Goal: Information Seeking & Learning: Understand process/instructions

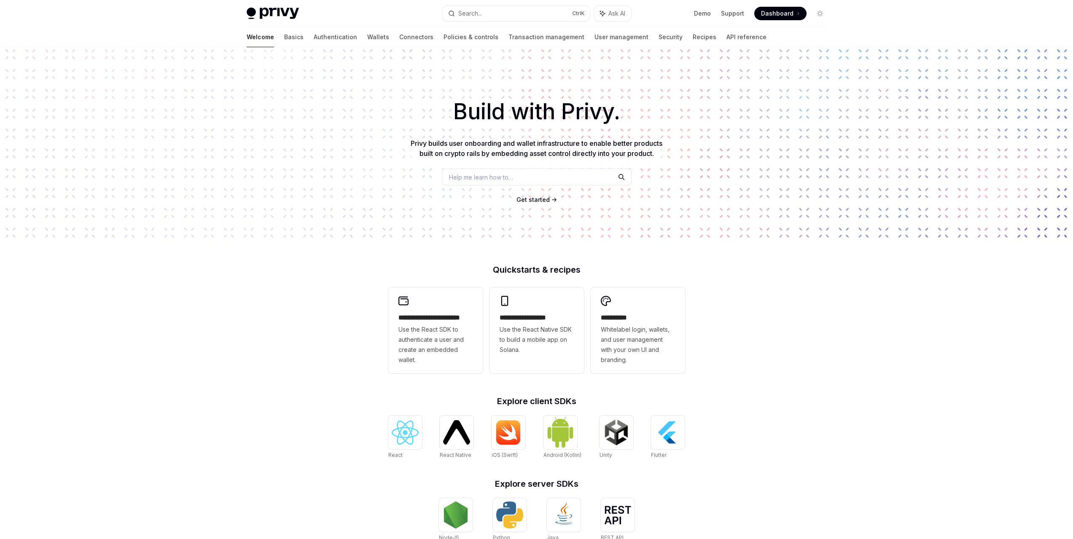
drag, startPoint x: 781, startPoint y: 252, endPoint x: 763, endPoint y: 264, distance: 22.0
click at [780, 254] on div "**********" at bounding box center [536, 358] width 1073 height 623
click at [398, 432] on img at bounding box center [405, 433] width 27 height 24
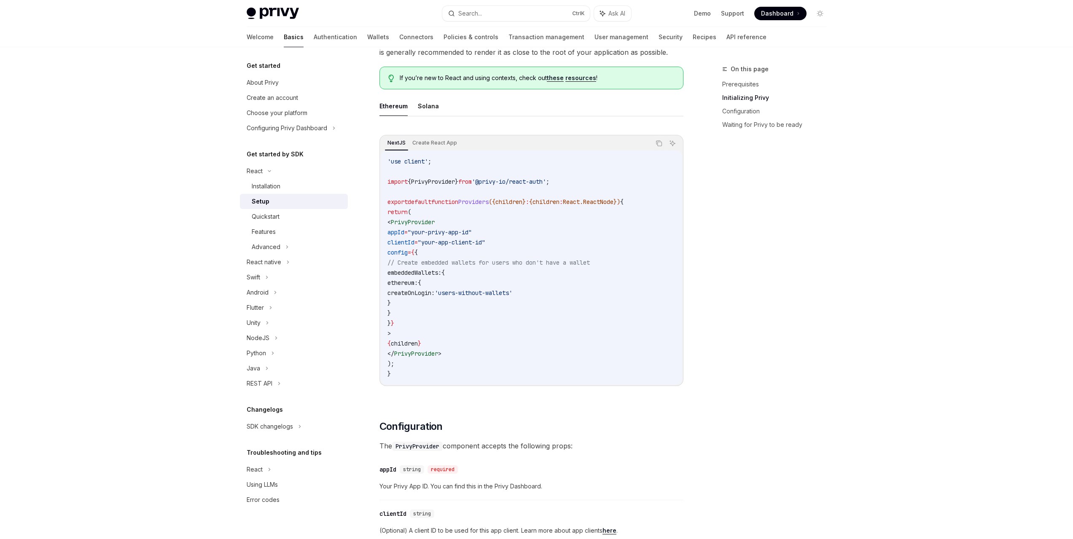
scroll to position [211, 0]
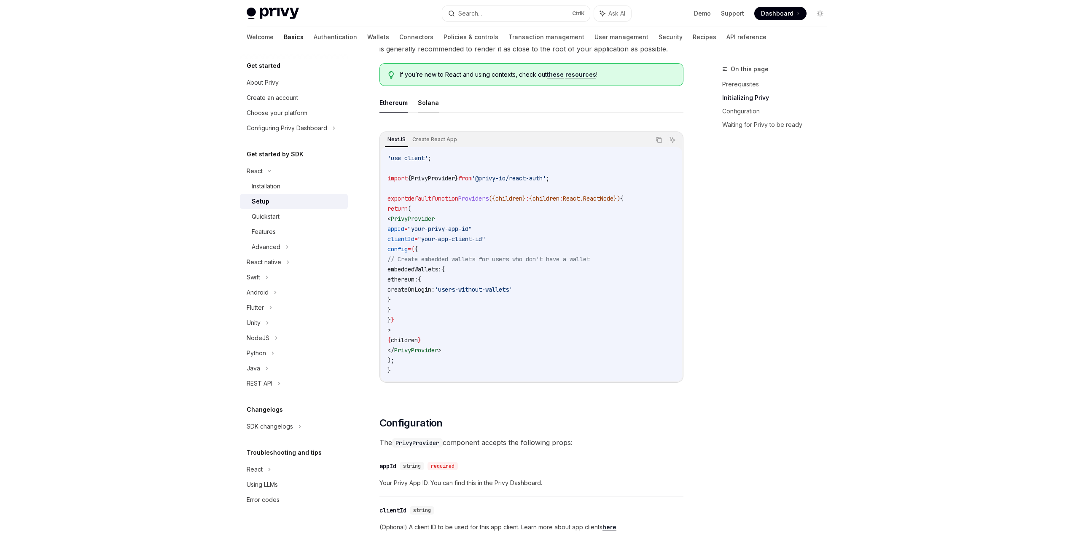
click at [425, 100] on button "Solana" at bounding box center [428, 103] width 21 height 20
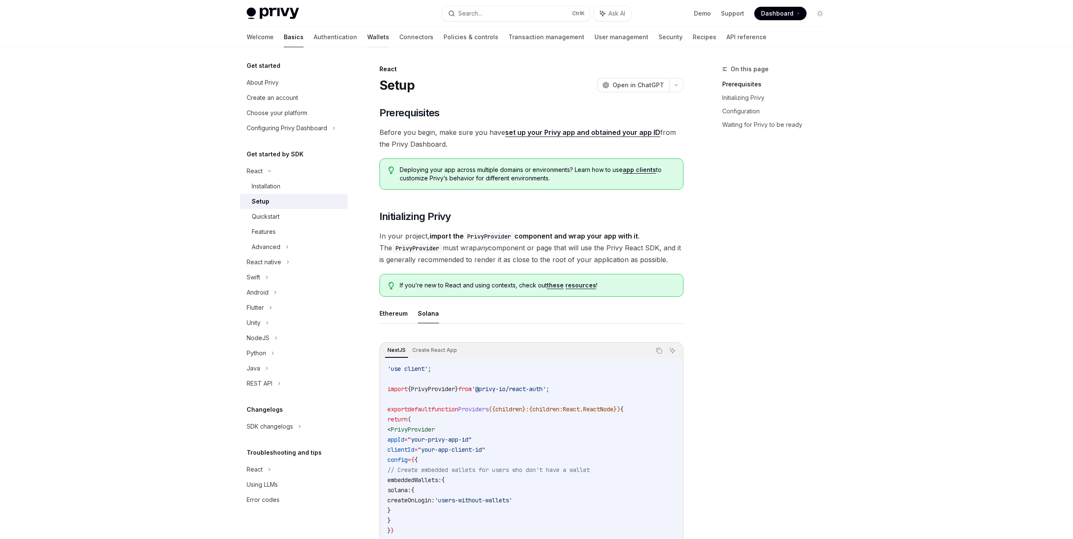
click at [367, 41] on link "Wallets" at bounding box center [378, 37] width 22 height 20
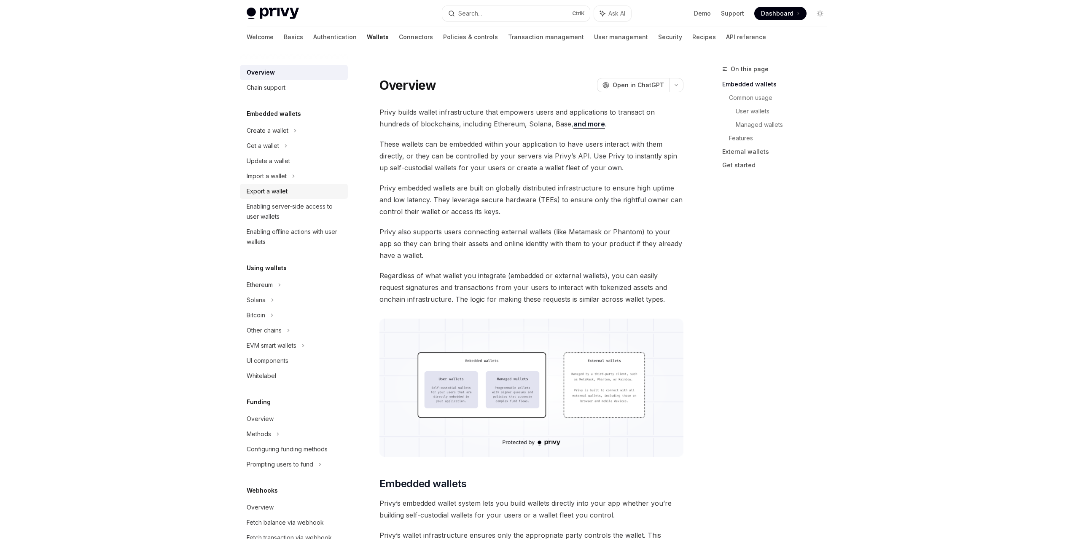
click at [283, 194] on div "Export a wallet" at bounding box center [267, 191] width 41 height 10
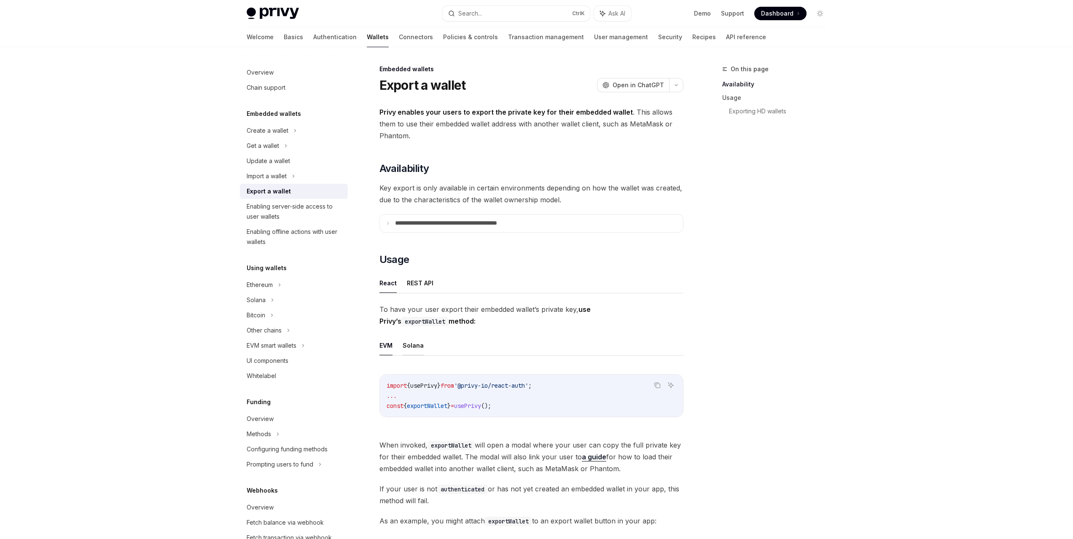
click at [412, 347] on button "Solana" at bounding box center [413, 346] width 21 height 20
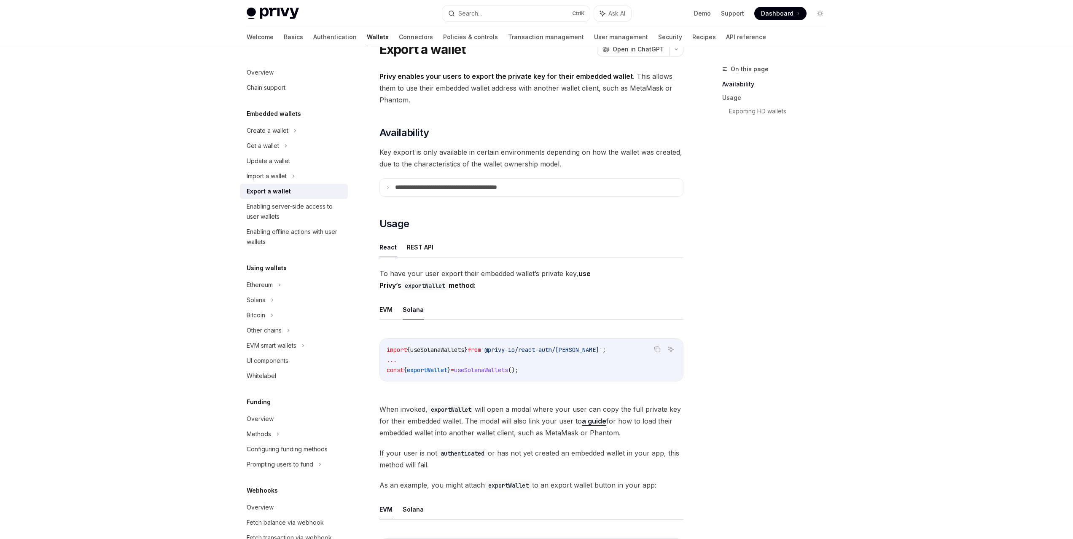
scroll to position [42, 0]
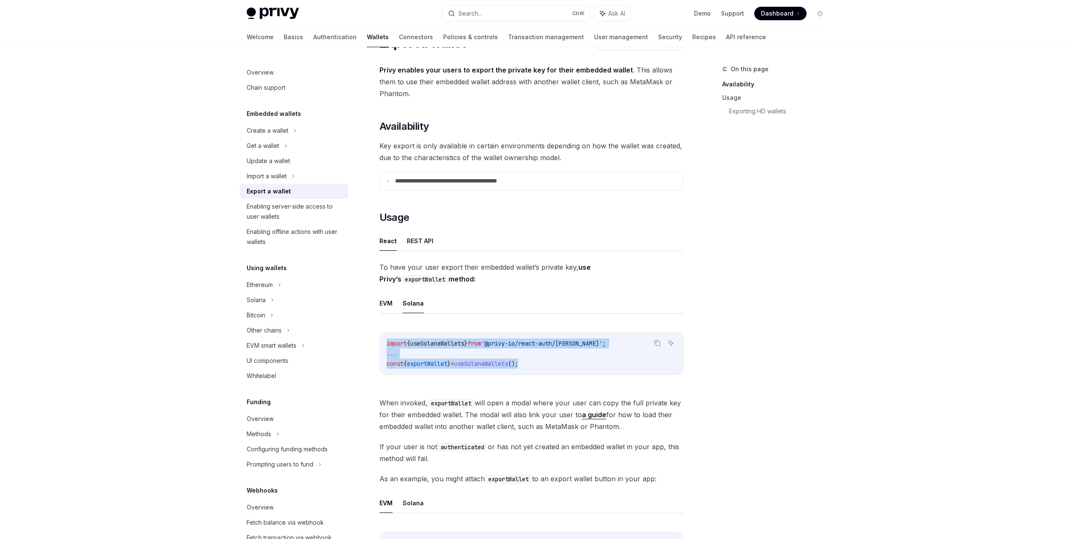
drag, startPoint x: 560, startPoint y: 363, endPoint x: 387, endPoint y: 337, distance: 175.7
click at [387, 337] on div "import { useSolanaWallets } from '@privy-io/react-auth/solana' ; ... const { ex…" at bounding box center [531, 354] width 303 height 42
copy code "import { useSolanaWallets } from '@privy-io/react-auth/solana' ; ... const { ex…"
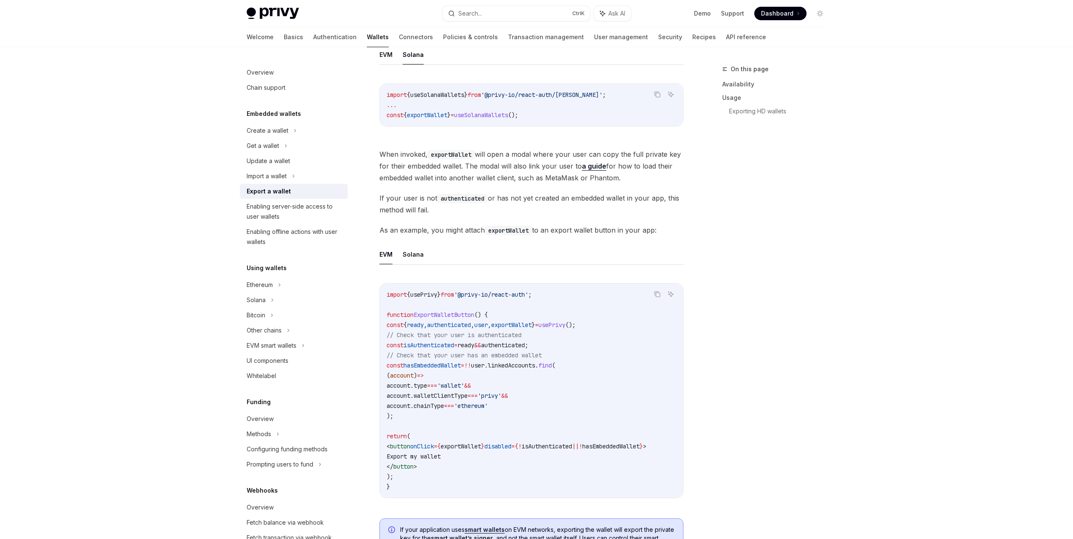
scroll to position [295, 0]
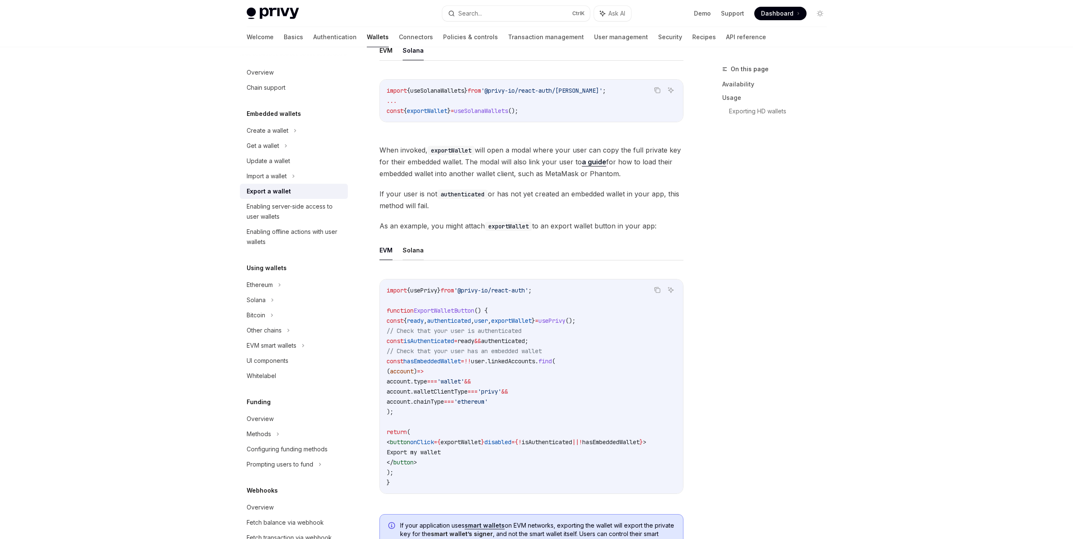
click at [417, 251] on button "Solana" at bounding box center [413, 250] width 21 height 20
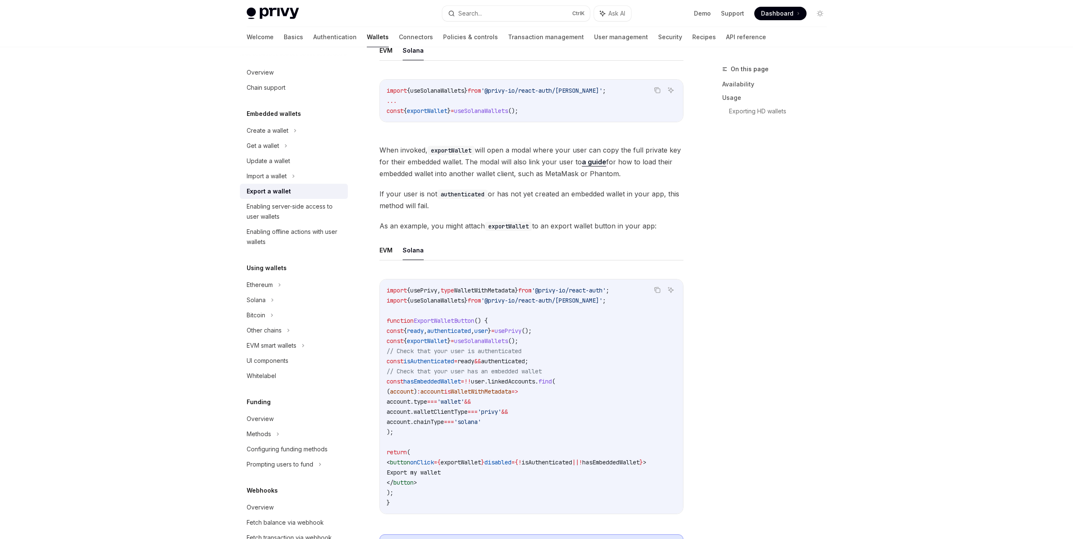
click at [576, 304] on span "'@privy-io/react-auth/solana'" at bounding box center [541, 301] width 121 height 8
click at [573, 305] on code "import { usePrivy , type WalletWithMetadata } from '@privy-io/react-auth' ; imp…" at bounding box center [532, 396] width 290 height 223
click at [507, 339] on span "useSolanaWallets" at bounding box center [481, 341] width 54 height 8
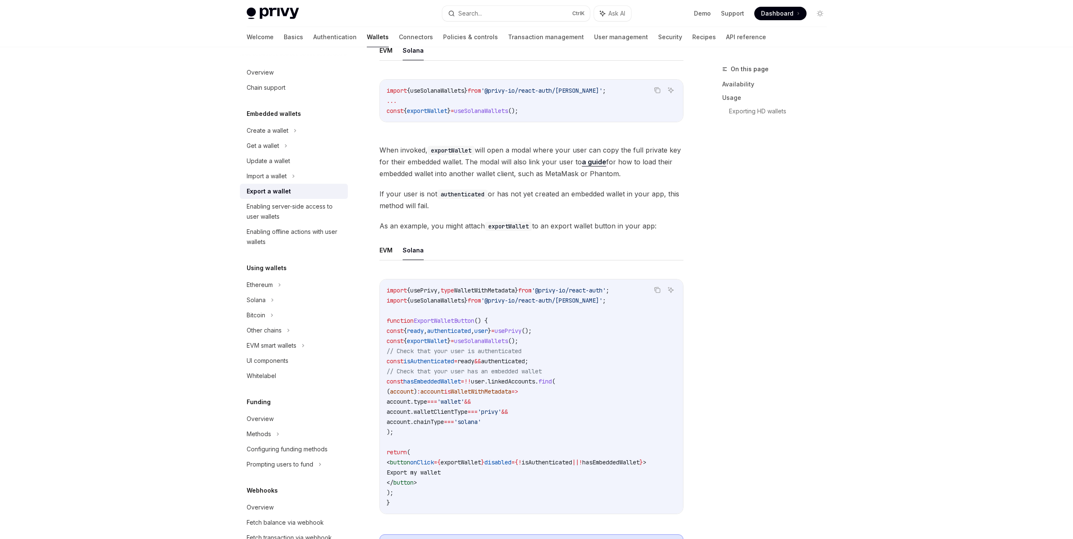
click at [507, 339] on span "useSolanaWallets" at bounding box center [481, 341] width 54 height 8
click at [511, 346] on code "import { usePrivy , type WalletWithMetadata } from '@privy-io/react-auth' ; imp…" at bounding box center [532, 396] width 290 height 223
click at [488, 331] on span "user" at bounding box center [480, 331] width 13 height 8
click at [522, 332] on span "usePrivy" at bounding box center [508, 331] width 27 height 8
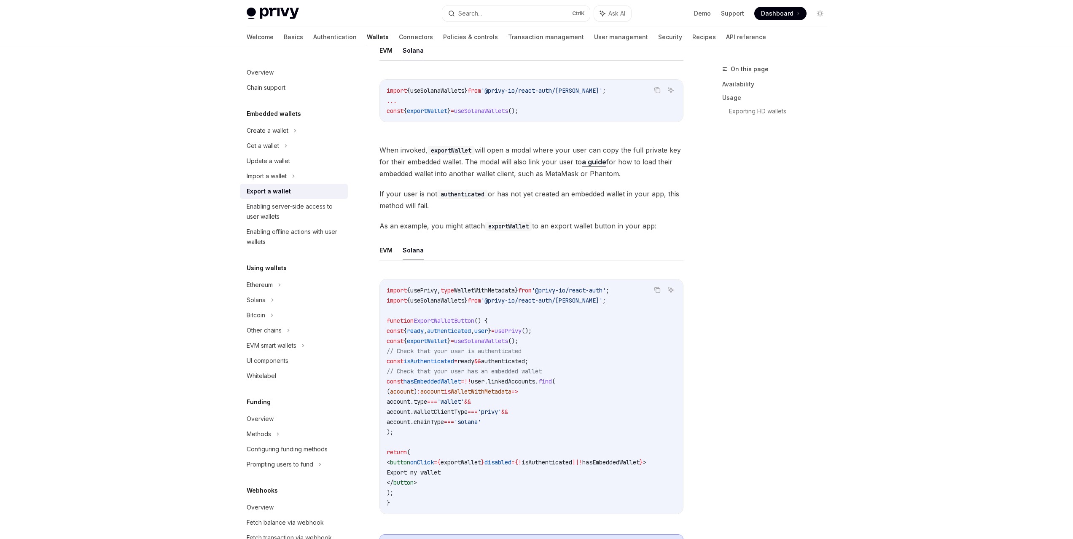
click at [522, 332] on span "usePrivy" at bounding box center [508, 331] width 27 height 8
click at [511, 293] on span "WalletWithMetadata" at bounding box center [484, 291] width 61 height 8
click at [524, 337] on code "import { usePrivy , type WalletWithMetadata } from '@privy-io/react-auth' ; imp…" at bounding box center [532, 396] width 290 height 223
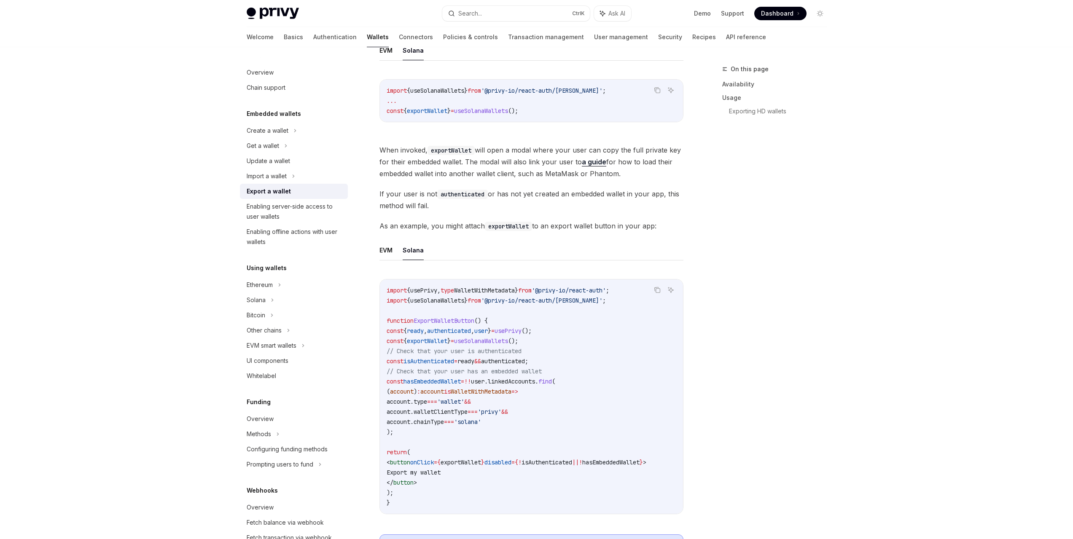
click at [511, 363] on span "authenticated" at bounding box center [503, 362] width 44 height 8
click at [511, 364] on span "authenticated" at bounding box center [503, 362] width 44 height 8
click at [464, 383] on span "=" at bounding box center [462, 382] width 3 height 8
click at [457, 381] on span "hasEmbeddedWallet" at bounding box center [432, 382] width 57 height 8
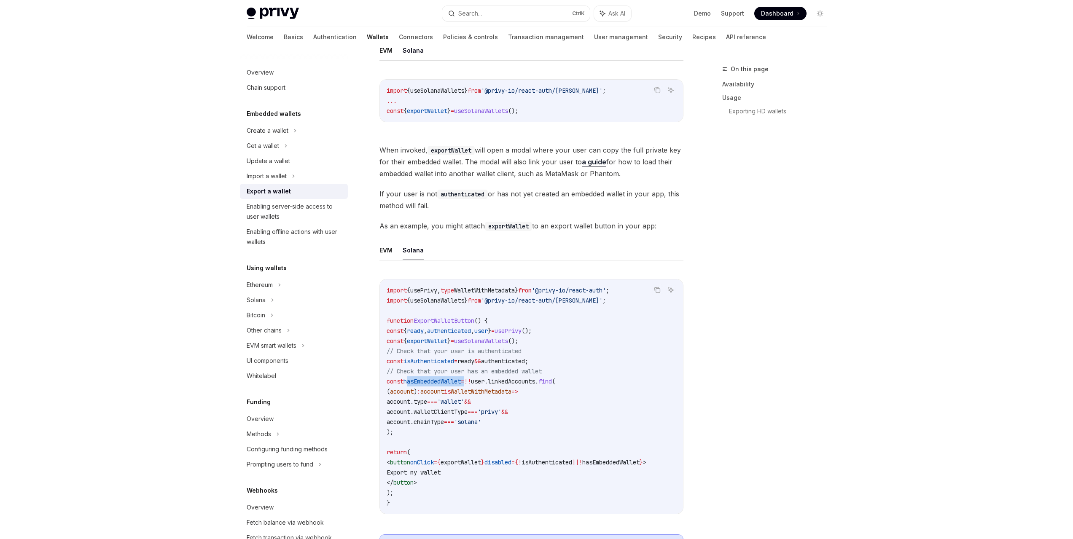
scroll to position [337, 0]
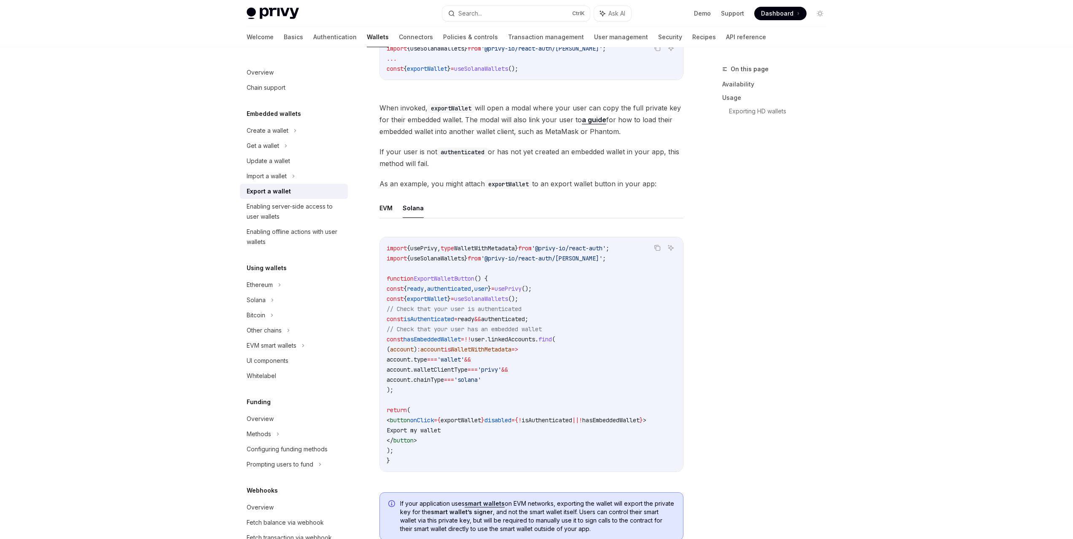
click at [444, 379] on span "chainType" at bounding box center [429, 380] width 30 height 8
click at [454, 383] on span "===" at bounding box center [449, 380] width 10 height 8
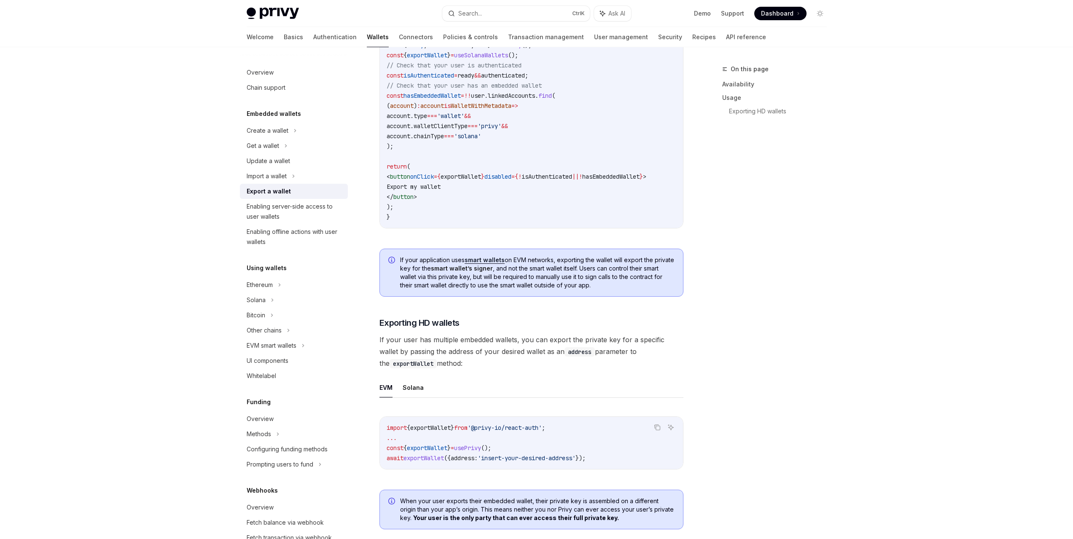
scroll to position [590, 0]
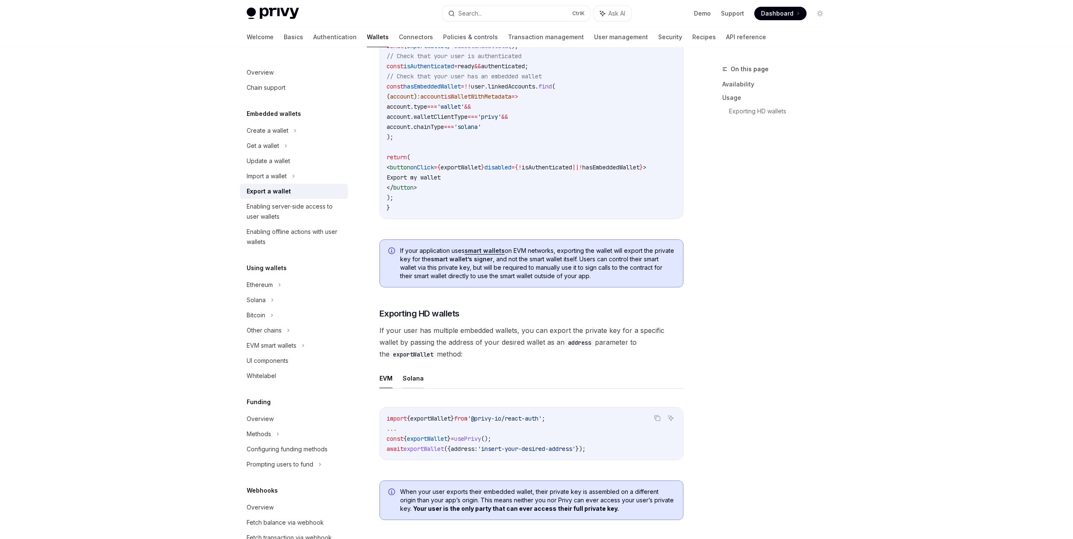
click at [420, 385] on button "Solana" at bounding box center [413, 379] width 21 height 20
type textarea "*"
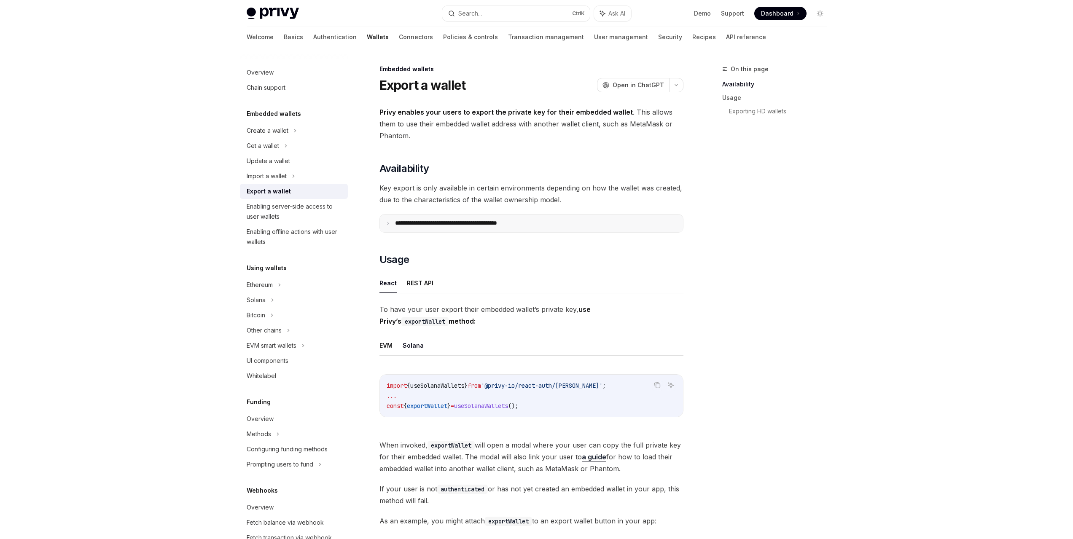
click at [470, 228] on summary "**********" at bounding box center [531, 224] width 303 height 18
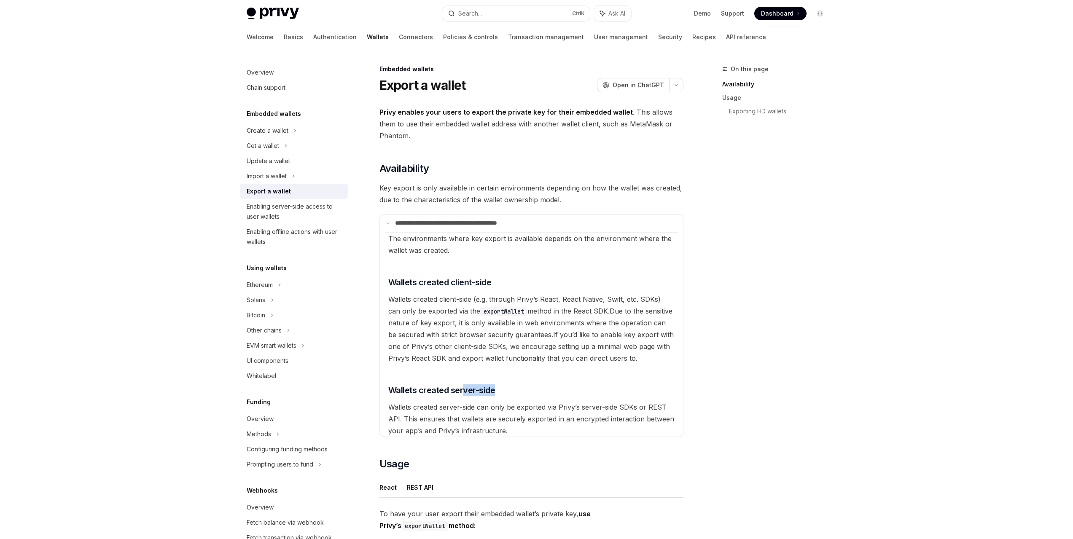
drag, startPoint x: 463, startPoint y: 387, endPoint x: 538, endPoint y: 379, distance: 75.5
click at [534, 378] on available\ "The environments where key export is available depends on the environment where…" at bounding box center [531, 334] width 293 height 204
click at [548, 379] on available\ "The environments where key export is available depends on the environment where…" at bounding box center [531, 334] width 293 height 204
click at [963, 29] on div at bounding box center [536, 23] width 1073 height 47
click at [716, 346] on div "On this page Availability Usage Exporting HD wallets" at bounding box center [769, 301] width 128 height 475
